Goal: Information Seeking & Learning: Learn about a topic

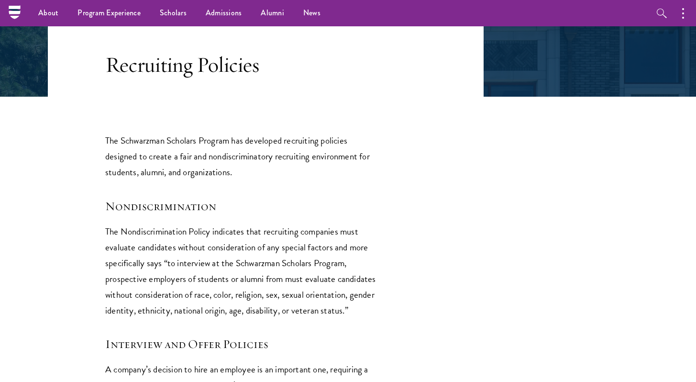
scroll to position [199, 0]
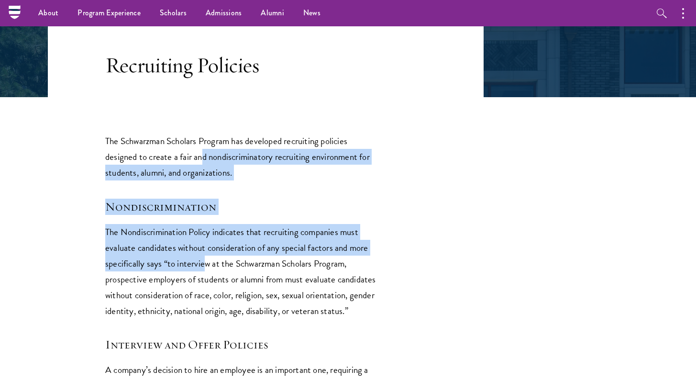
drag, startPoint x: 203, startPoint y: 161, endPoint x: 202, endPoint y: 268, distance: 107.1
click at [202, 268] on p "The Nondiscrimination Policy indicates that recruiting companies must evaluate …" at bounding box center [241, 271] width 273 height 95
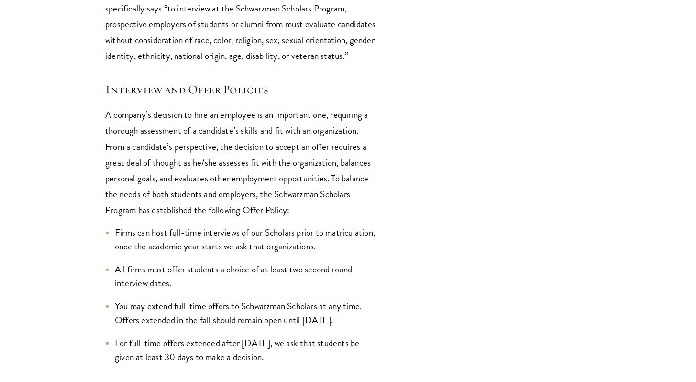
scroll to position [457, 0]
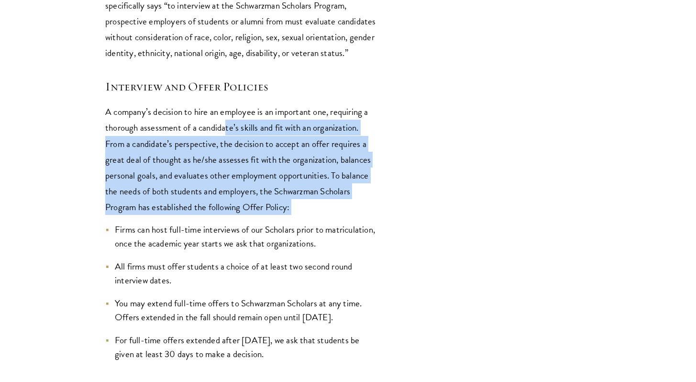
drag, startPoint x: 225, startPoint y: 123, endPoint x: 224, endPoint y: 214, distance: 90.4
click at [224, 214] on p "A company’s decision to hire an employee is an important one, requiring a thoro…" at bounding box center [241, 159] width 273 height 110
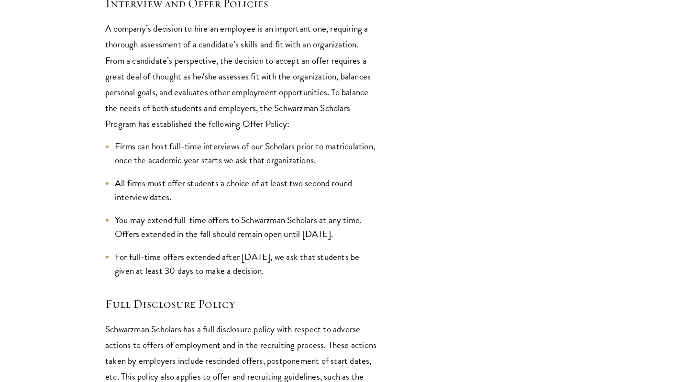
scroll to position [542, 0]
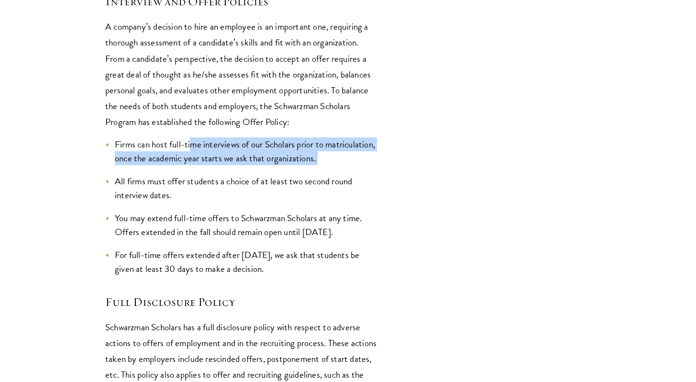
drag, startPoint x: 194, startPoint y: 149, endPoint x: 196, endPoint y: 172, distance: 22.6
click at [196, 172] on ul "Firms can host full-time interviews of our Scholars prior to matriculation, onc…" at bounding box center [241, 206] width 273 height 139
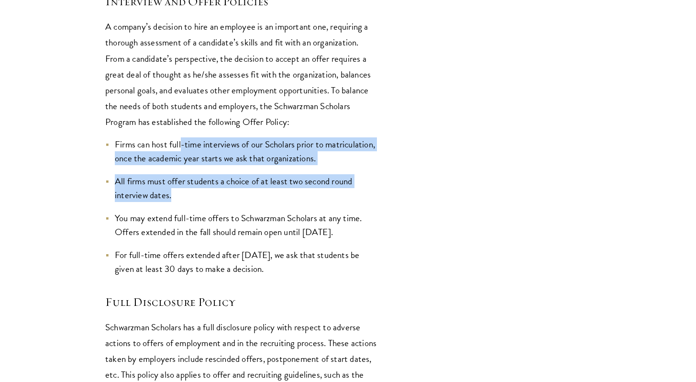
drag, startPoint x: 183, startPoint y: 146, endPoint x: 194, endPoint y: 196, distance: 51.1
click at [194, 196] on ul "Firms can host full-time interviews of our Scholars prior to matriculation, onc…" at bounding box center [241, 206] width 273 height 139
click at [194, 196] on li "All firms must offer students a choice of at least two second round interview d…" at bounding box center [241, 188] width 273 height 28
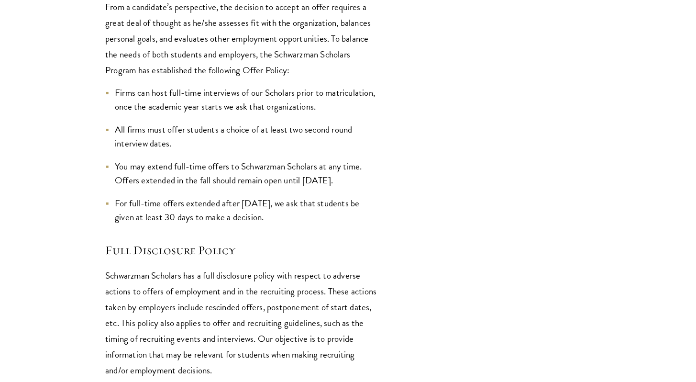
scroll to position [602, 0]
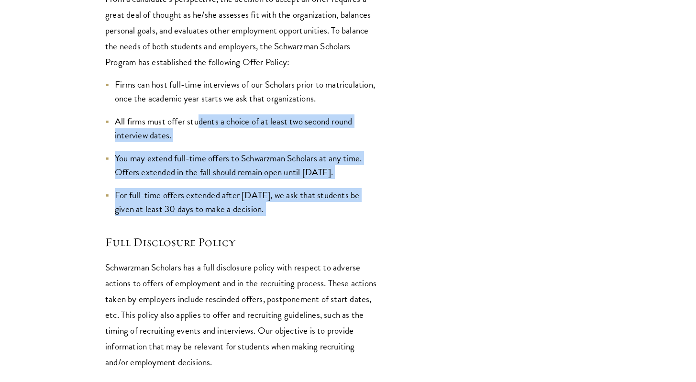
drag, startPoint x: 199, startPoint y: 122, endPoint x: 206, endPoint y: 223, distance: 100.7
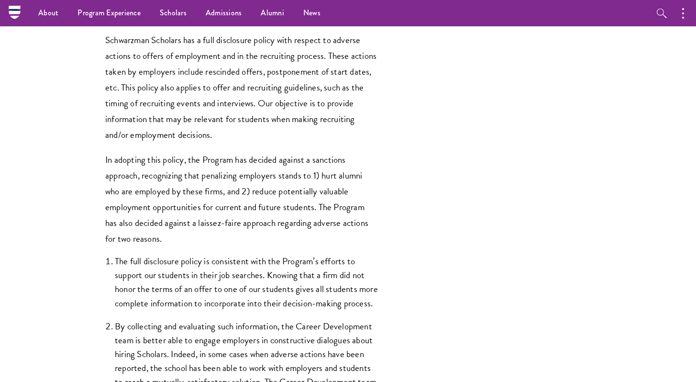
scroll to position [828, 0]
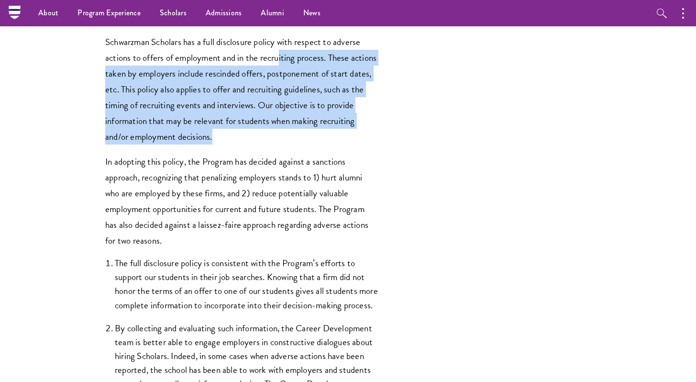
drag, startPoint x: 281, startPoint y: 61, endPoint x: 288, endPoint y: 140, distance: 79.2
click at [288, 140] on p "Schwarzman Scholars has a full disclosure policy with respect to adverse action…" at bounding box center [241, 89] width 273 height 110
click at [287, 139] on p "Schwarzman Scholars has a full disclosure policy with respect to adverse action…" at bounding box center [241, 89] width 273 height 110
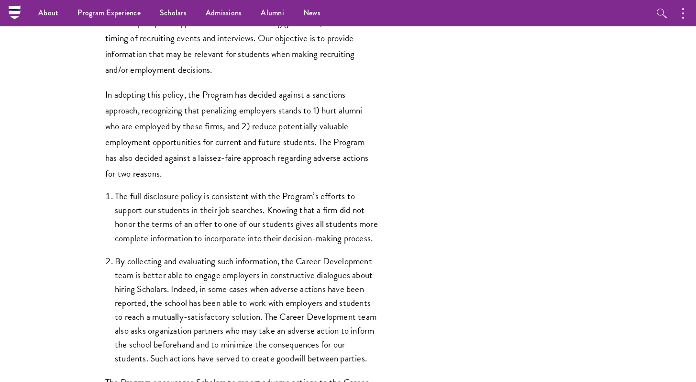
scroll to position [894, 0]
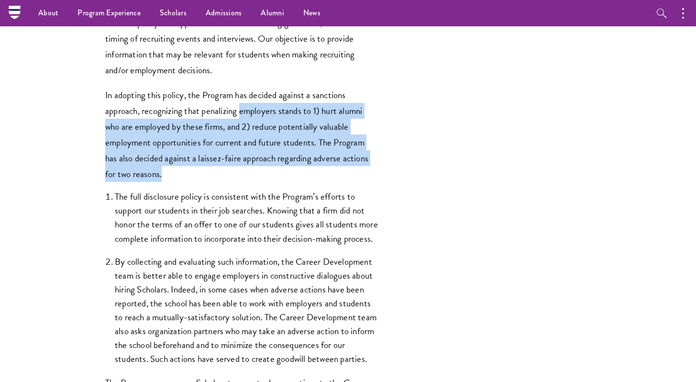
drag, startPoint x: 241, startPoint y: 117, endPoint x: 242, endPoint y: 171, distance: 54.1
click at [243, 172] on p "In adopting this policy, the Program has decided against a sanctions approach, …" at bounding box center [241, 134] width 273 height 95
click at [242, 171] on p "In adopting this policy, the Program has decided against a sanctions approach, …" at bounding box center [241, 134] width 273 height 95
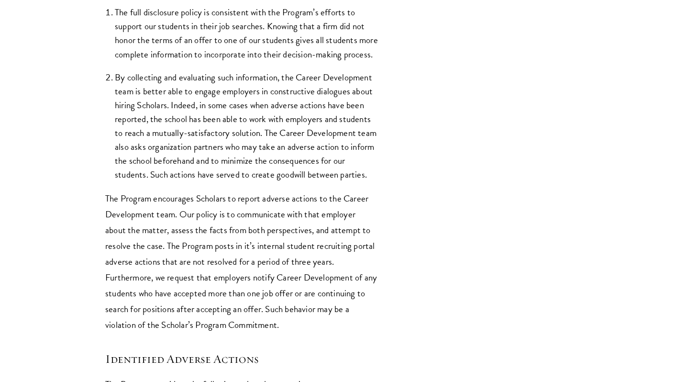
scroll to position [1081, 0]
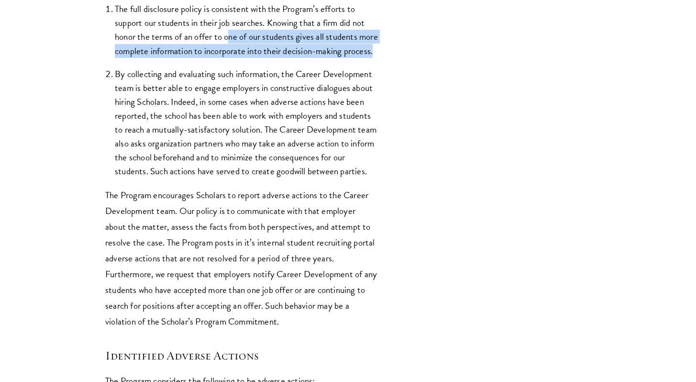
drag, startPoint x: 228, startPoint y: 39, endPoint x: 231, endPoint y: 62, distance: 23.2
click at [232, 57] on li "The full disclosure policy is consistent with the Program’s efforts to support …" at bounding box center [246, 29] width 263 height 55
click at [231, 57] on li "The full disclosure policy is consistent with the Program’s efforts to support …" at bounding box center [246, 29] width 263 height 55
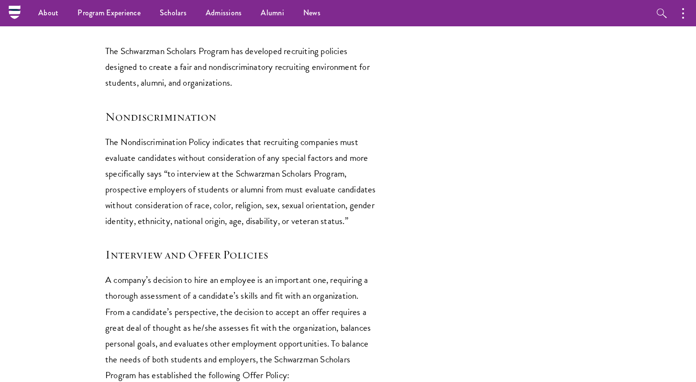
scroll to position [0, 0]
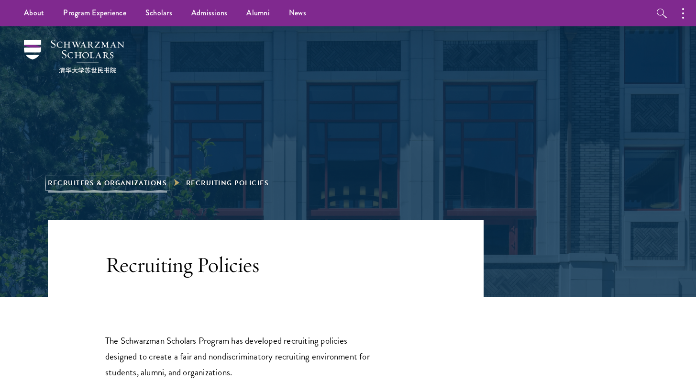
click at [108, 182] on link "Recruiters & Organizations" at bounding box center [107, 183] width 119 height 10
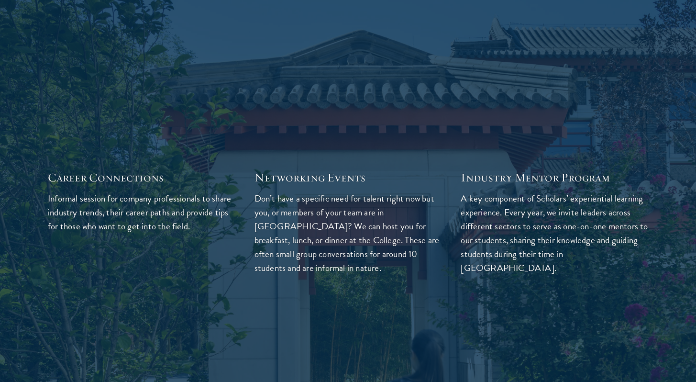
scroll to position [2635, 0]
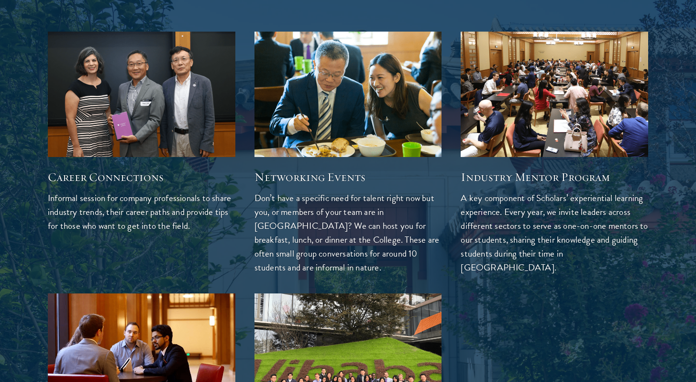
click at [320, 196] on p "Don’t have a specific need for talent right now but you, or members of your tea…" at bounding box center [348, 232] width 188 height 83
click at [320, 163] on div "Networking Events Don’t have a specific need for talent right now but you, or m…" at bounding box center [348, 215] width 188 height 117
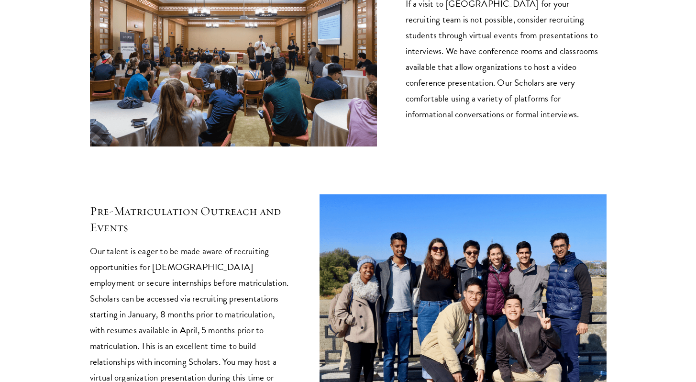
scroll to position [3458, 0]
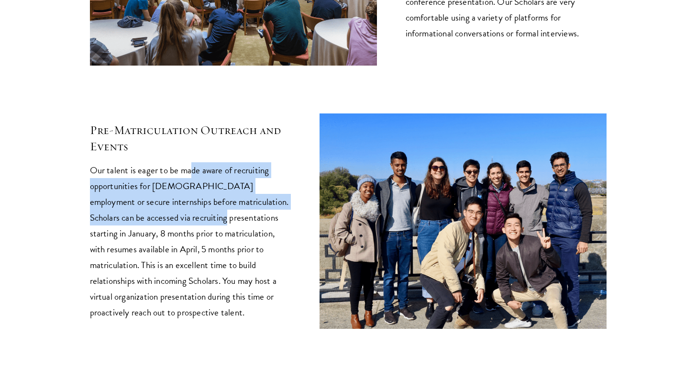
drag, startPoint x: 191, startPoint y: 159, endPoint x: 202, endPoint y: 210, distance: 51.9
click at [203, 210] on p "Our talent is eager to be made aware of recruiting opportunities for [DEMOGRAPH…" at bounding box center [190, 241] width 201 height 158
click at [202, 210] on p "Our talent is eager to be made aware of recruiting opportunities for [DEMOGRAPH…" at bounding box center [190, 241] width 201 height 158
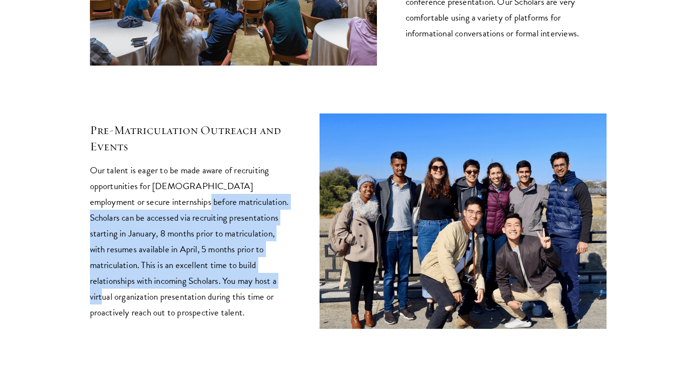
drag, startPoint x: 161, startPoint y: 190, endPoint x: 222, endPoint y: 262, distance: 93.6
click at [223, 263] on p "Our talent is eager to be made aware of recruiting opportunities for [DEMOGRAPH…" at bounding box center [190, 241] width 201 height 158
click at [222, 262] on p "Our talent is eager to be made aware of recruiting opportunities for [DEMOGRAPH…" at bounding box center [190, 241] width 201 height 158
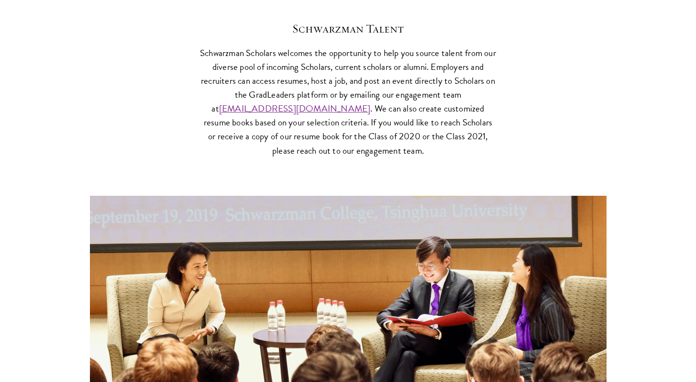
scroll to position [3856, 0]
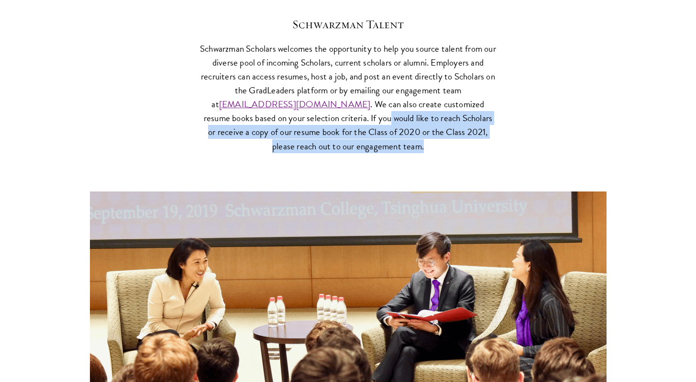
drag, startPoint x: 316, startPoint y: 103, endPoint x: 321, endPoint y: 161, distance: 57.6
click at [323, 161] on div "Schwarzman Talent Schwarzman Scholars welcomes the opportunity to help you sour…" at bounding box center [348, 220] width 517 height 408
click at [321, 161] on div "Schwarzman Talent Schwarzman Scholars welcomes the opportunity to help you sour…" at bounding box center [348, 220] width 517 height 408
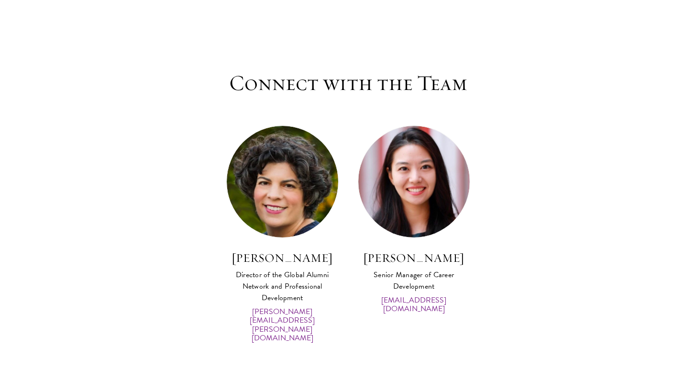
scroll to position [4854, 0]
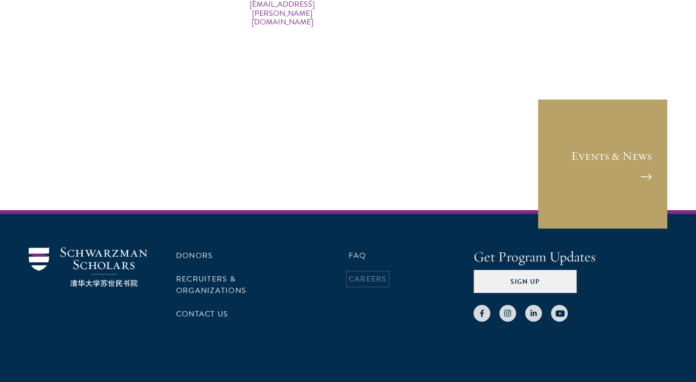
click at [360, 273] on link "Careers" at bounding box center [368, 278] width 38 height 11
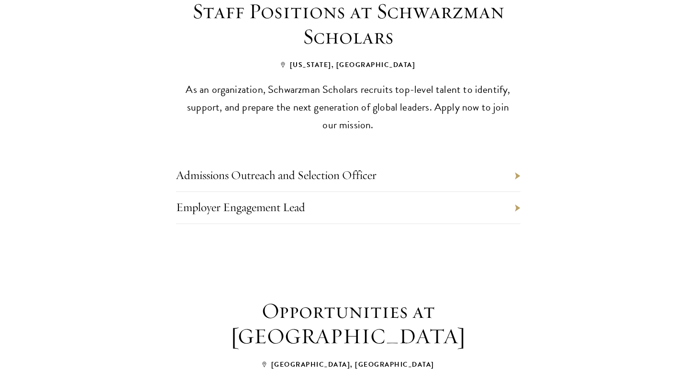
scroll to position [435, 0]
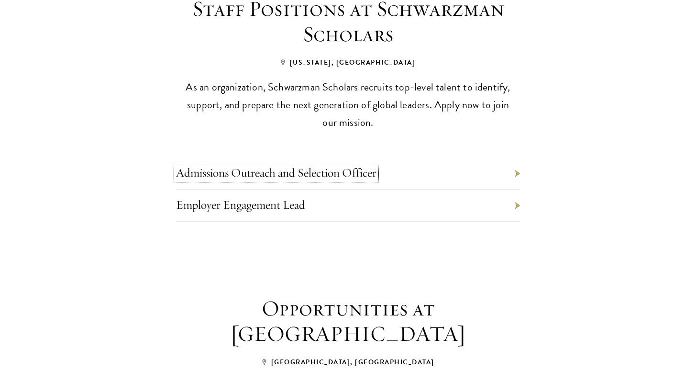
click at [374, 165] on link "Admissions Outreach and Selection Officer" at bounding box center [276, 172] width 200 height 15
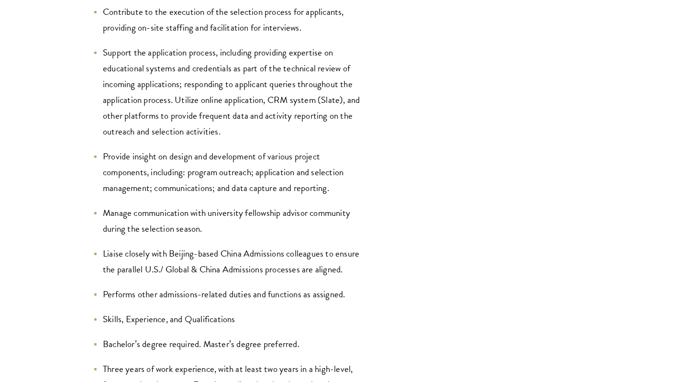
scroll to position [1361, 0]
